Goal: Find specific page/section: Find specific page/section

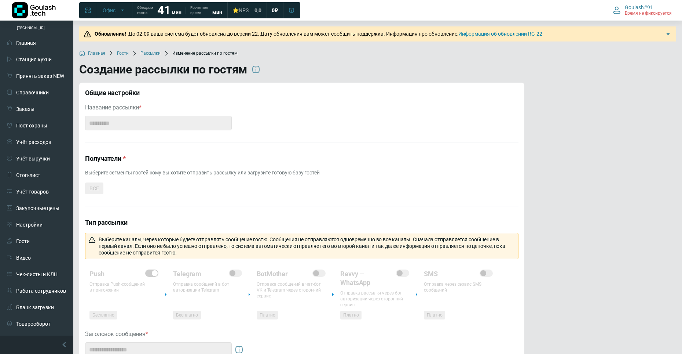
click at [91, 188] on div "ВСЕ" at bounding box center [94, 188] width 18 height 12
copy div "ВСЕ"
click at [211, 167] on div "Получатели Выберите сегменты гостей кому вы хотите отправить рассылку или загру…" at bounding box center [301, 180] width 433 height 52
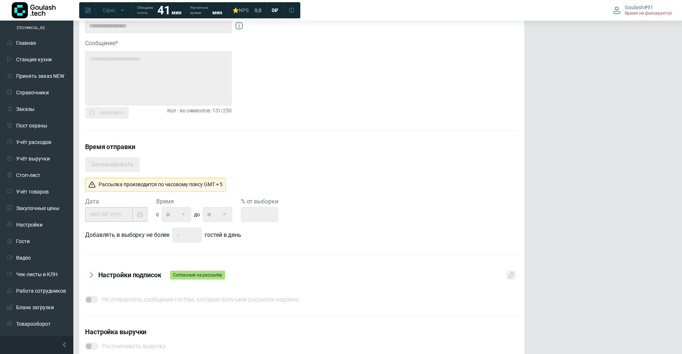
scroll to position [367, 0]
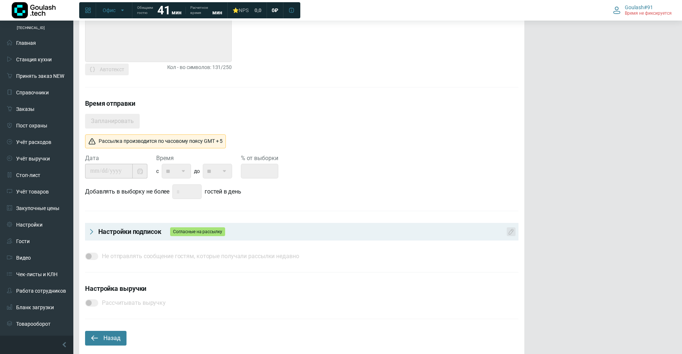
click at [115, 226] on div "Настройки подписок Согласные на рассылку" at bounding box center [301, 232] width 433 height 18
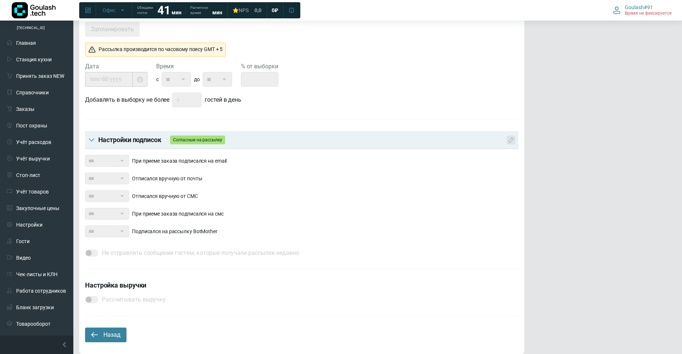
click at [116, 142] on h4 "Настройки подписок Согласные на рассылку" at bounding box center [306, 139] width 417 height 9
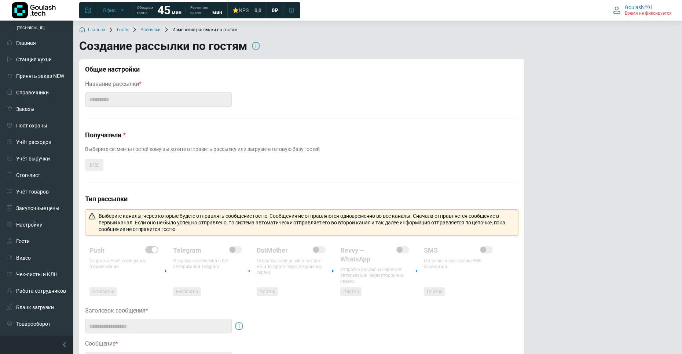
scroll to position [147, 0]
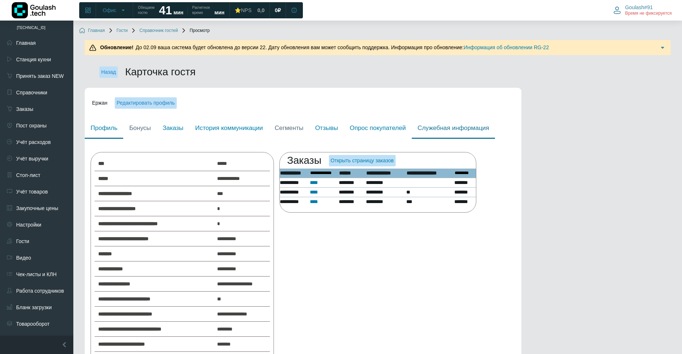
click at [453, 135] on link "Служебная информация" at bounding box center [453, 128] width 83 height 21
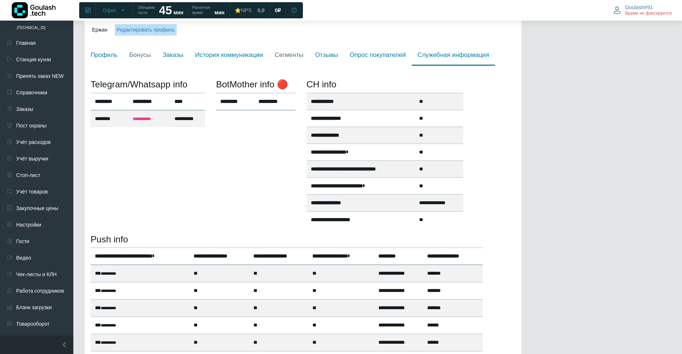
scroll to position [73, 0]
click at [179, 259] on th "**********" at bounding box center [140, 255] width 99 height 17
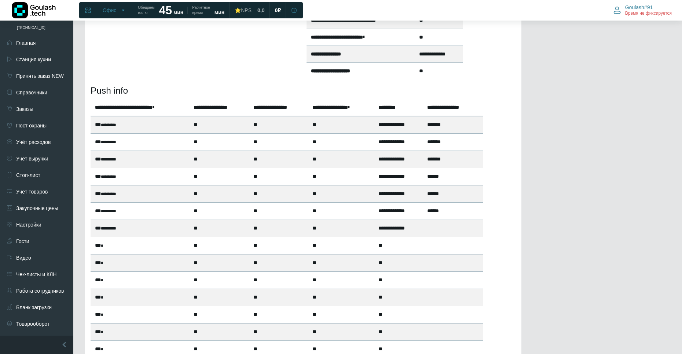
scroll to position [128, 0]
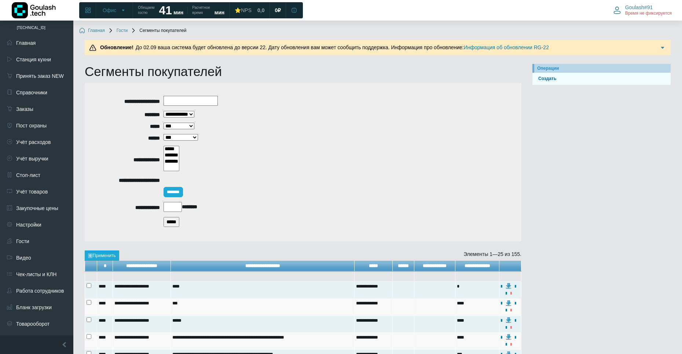
select select
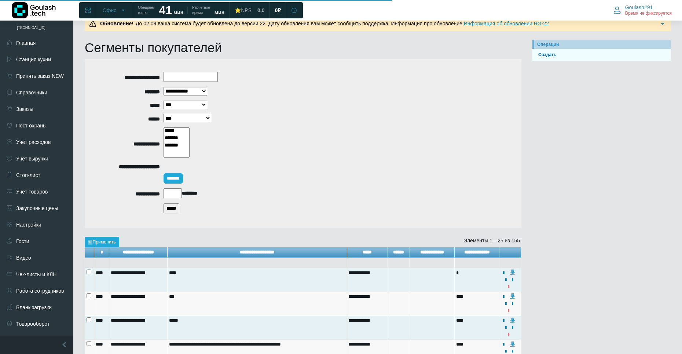
scroll to position [37, 0]
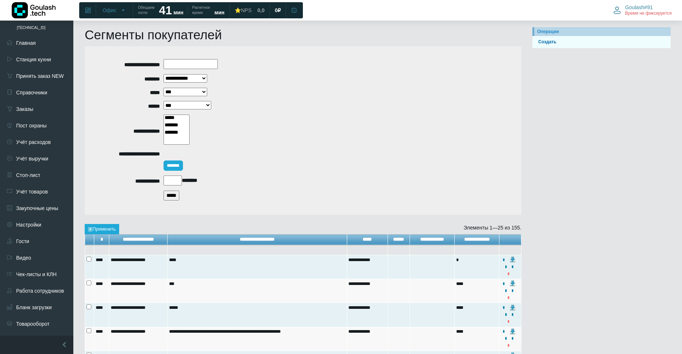
click at [175, 66] on input "text" at bounding box center [191, 64] width 54 height 10
paste input "***"
type input "***"
click at [177, 194] on input "*****" at bounding box center [172, 195] width 16 height 10
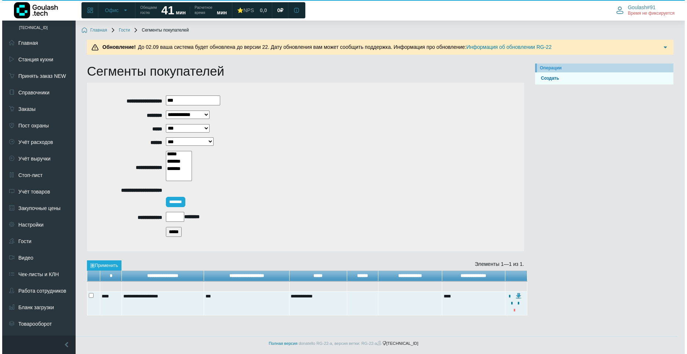
scroll to position [0, 0]
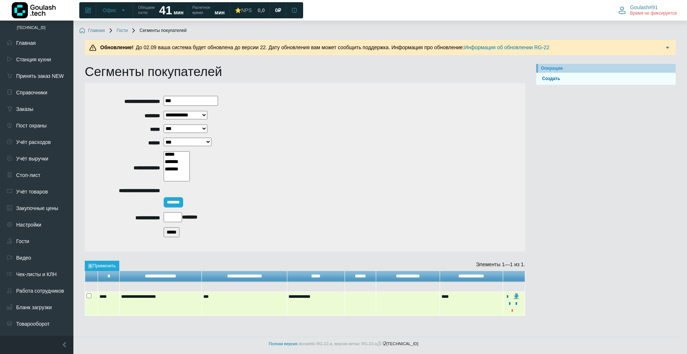
click at [515, 294] on img at bounding box center [516, 296] width 6 height 6
click at [507, 294] on icon at bounding box center [507, 296] width 5 height 5
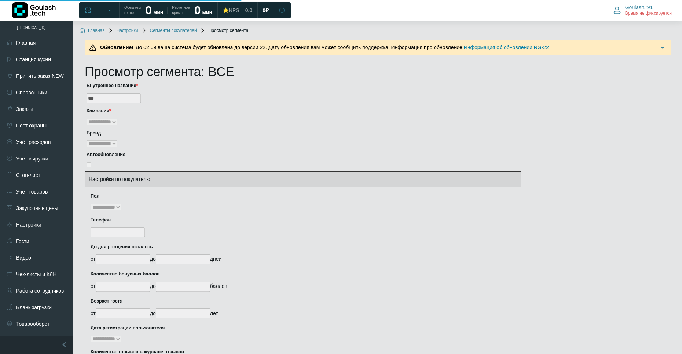
select select
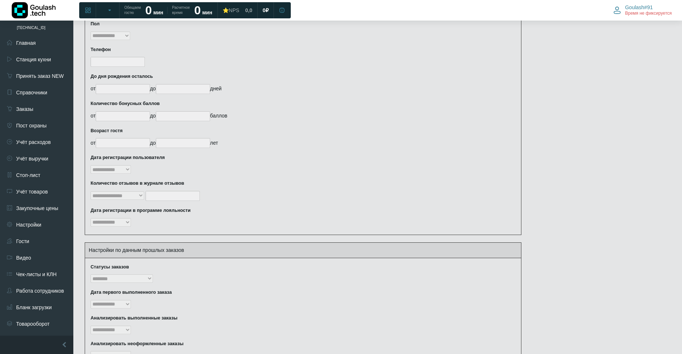
scroll to position [95, 0]
